Goal: Use online tool/utility: Utilize a website feature to perform a specific function

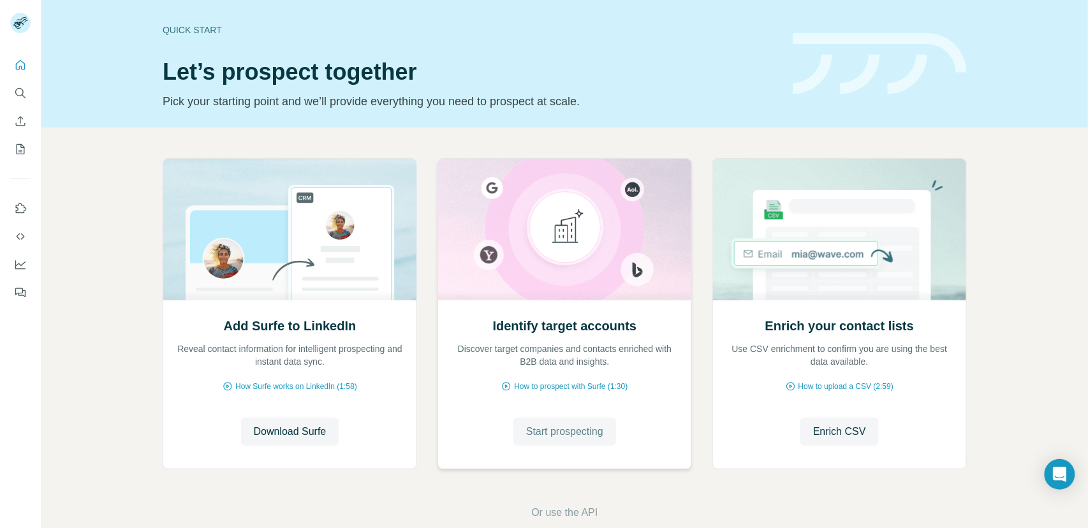
click at [540, 432] on span "Start prospecting" at bounding box center [564, 431] width 77 height 15
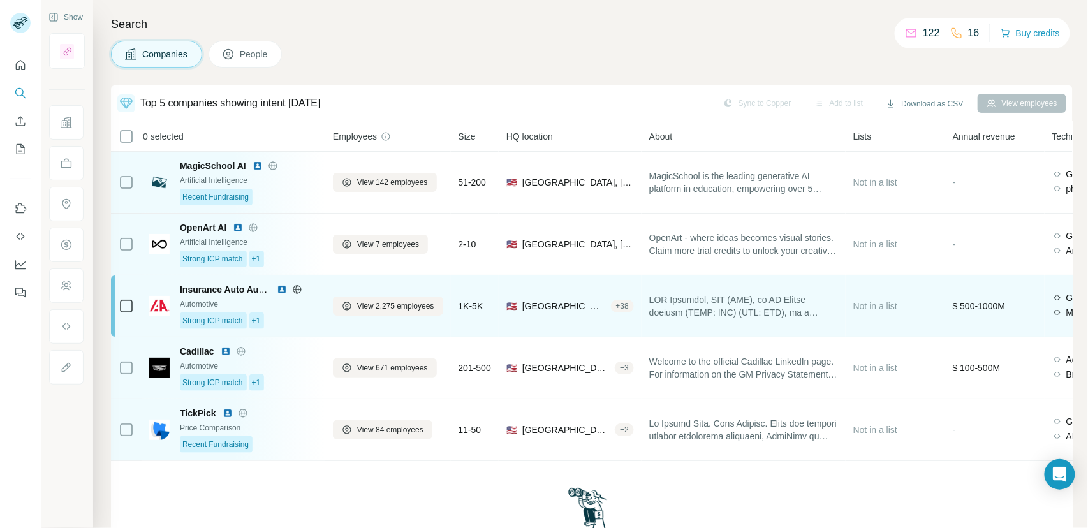
click at [301, 311] on div "Insurance Auto Auctions, Inc. Automotive Strong ICP match +1" at bounding box center [249, 306] width 138 height 46
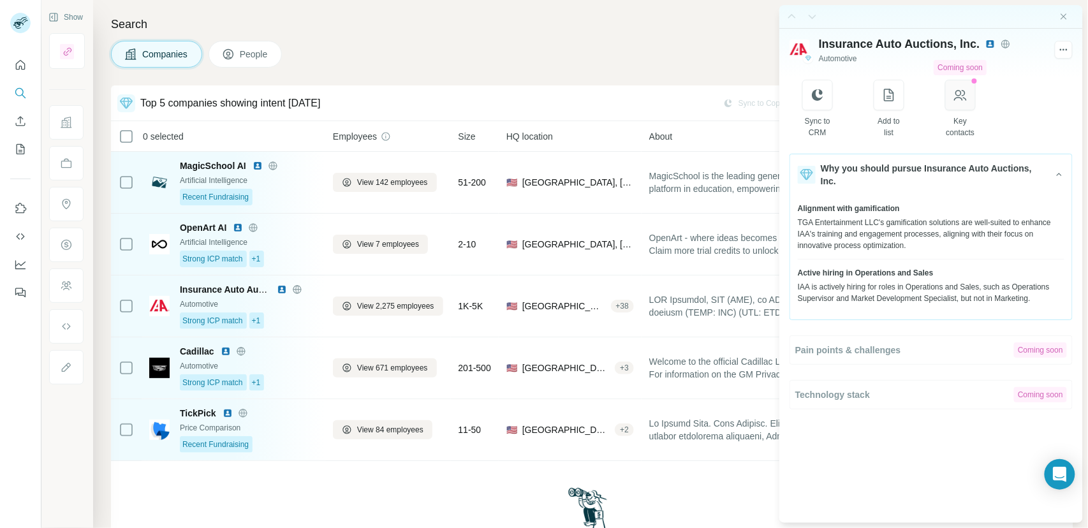
click at [955, 97] on icon "button" at bounding box center [960, 94] width 15 height 15
click at [960, 93] on icon "button" at bounding box center [960, 94] width 15 height 15
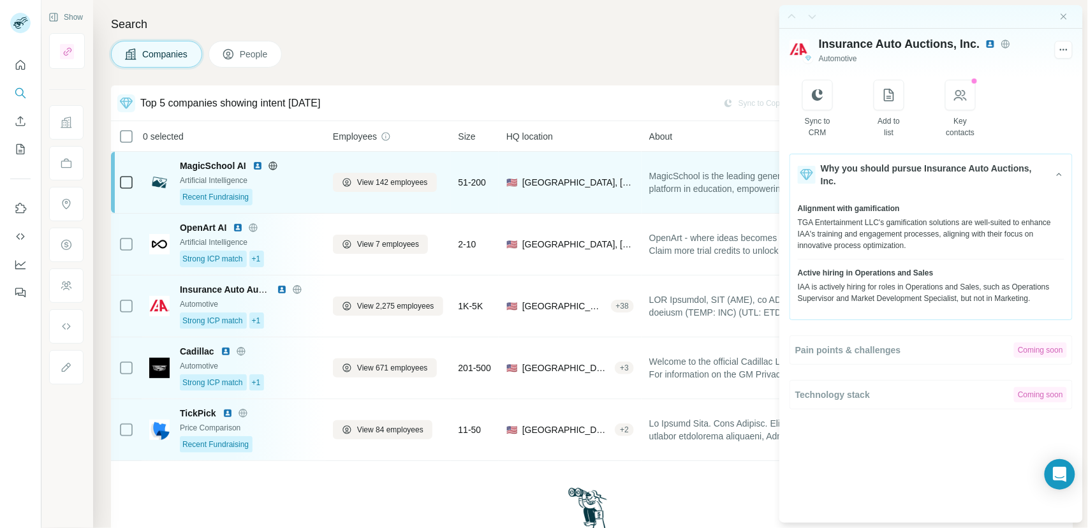
click at [289, 187] on div "MagicSchool AI Artificial Intelligence Recent Fundraising" at bounding box center [249, 182] width 138 height 46
